Goal: Task Accomplishment & Management: Manage account settings

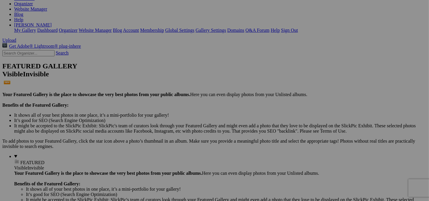
scroll to position [410, 0]
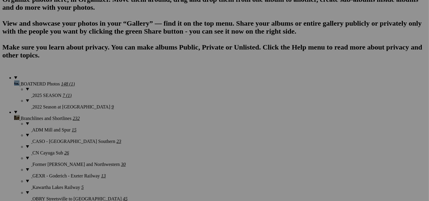
scroll to position [441, 0]
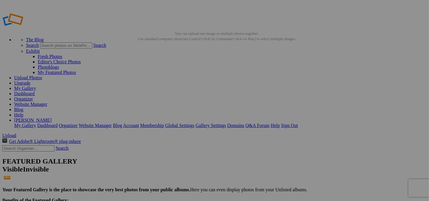
type input "Modern [GEOGRAPHIC_DATA]"
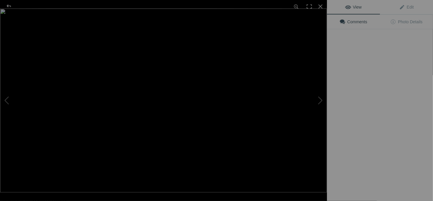
click at [167, 92] on img at bounding box center [163, 101] width 327 height 184
